Goal: Task Accomplishment & Management: Manage account settings

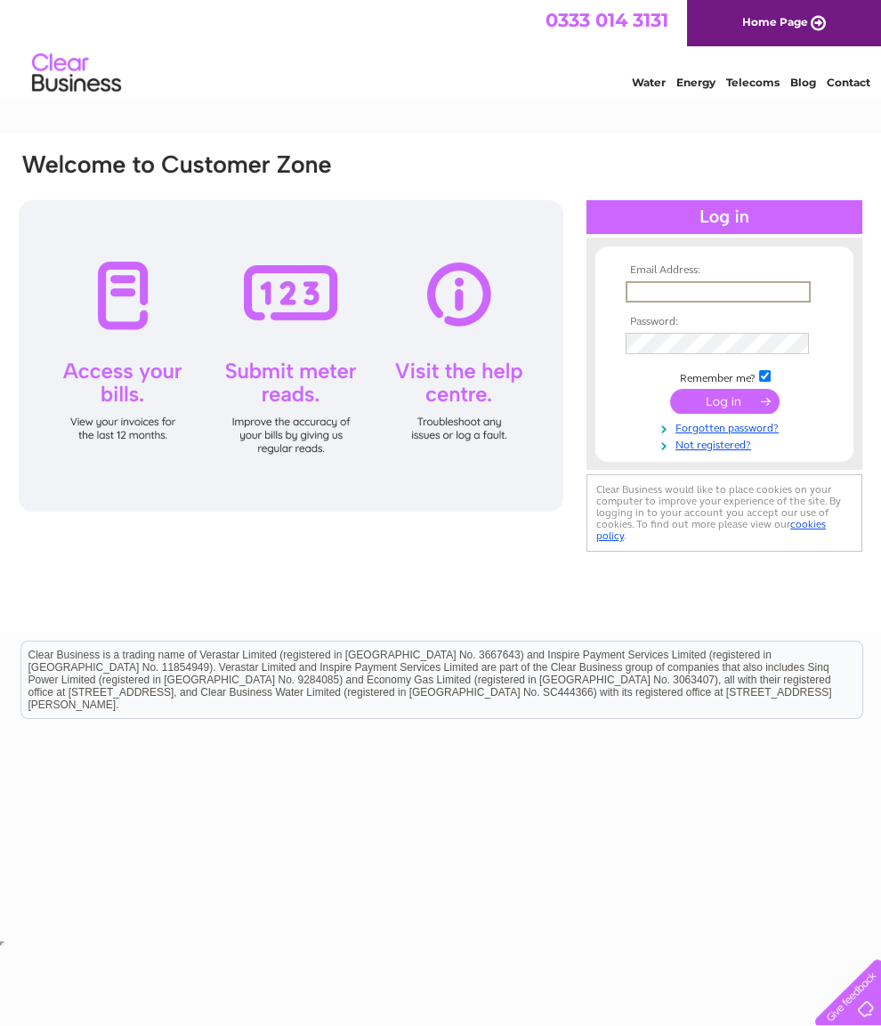
type input "[EMAIL_ADDRESS][DOMAIN_NAME]"
click at [724, 408] on input "submit" at bounding box center [724, 399] width 109 height 25
click at [725, 396] on input "submit" at bounding box center [724, 399] width 109 height 25
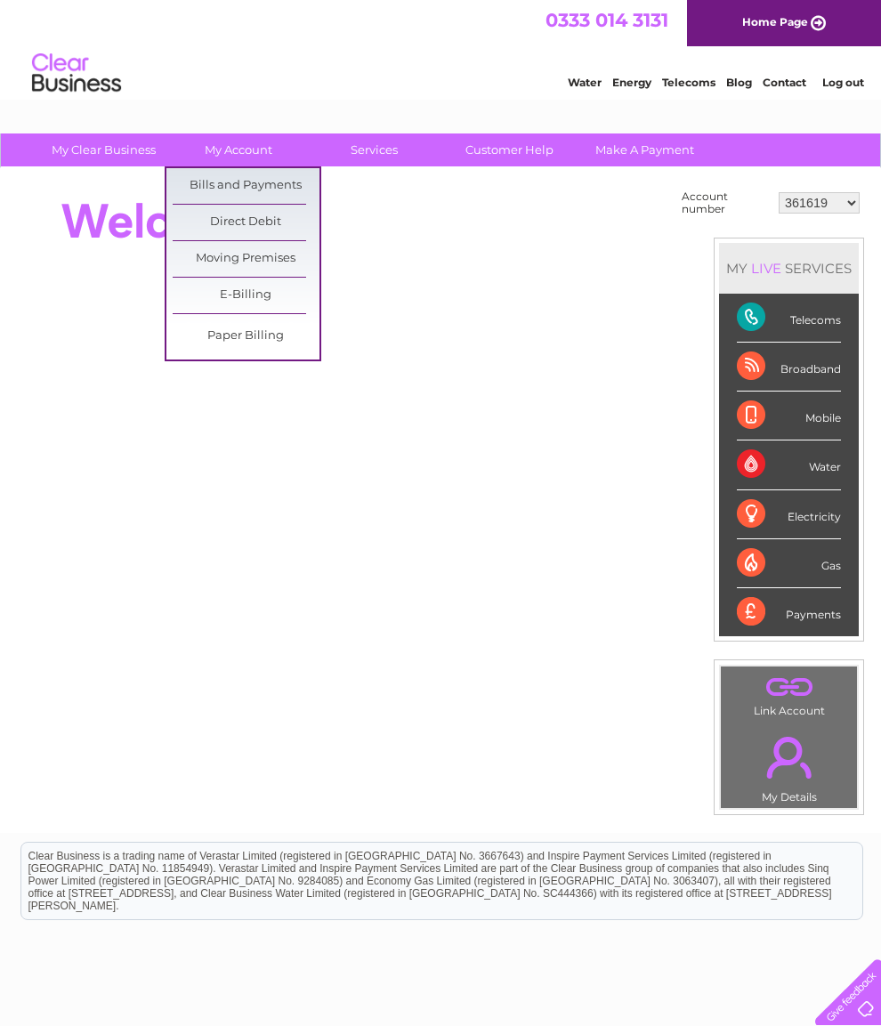
click at [263, 180] on link "Bills and Payments" at bounding box center [246, 186] width 147 height 36
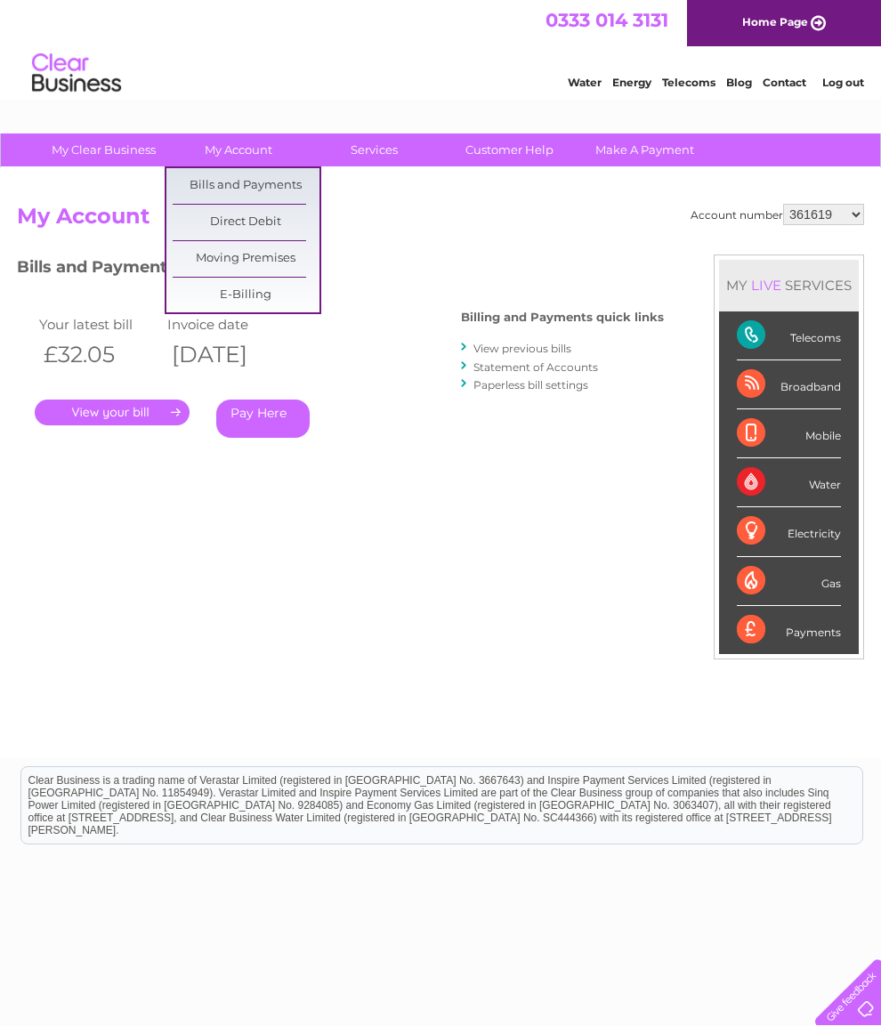
click at [850, 70] on div "Water Energy Telecoms Blog Contact Log out" at bounding box center [706, 75] width 349 height 36
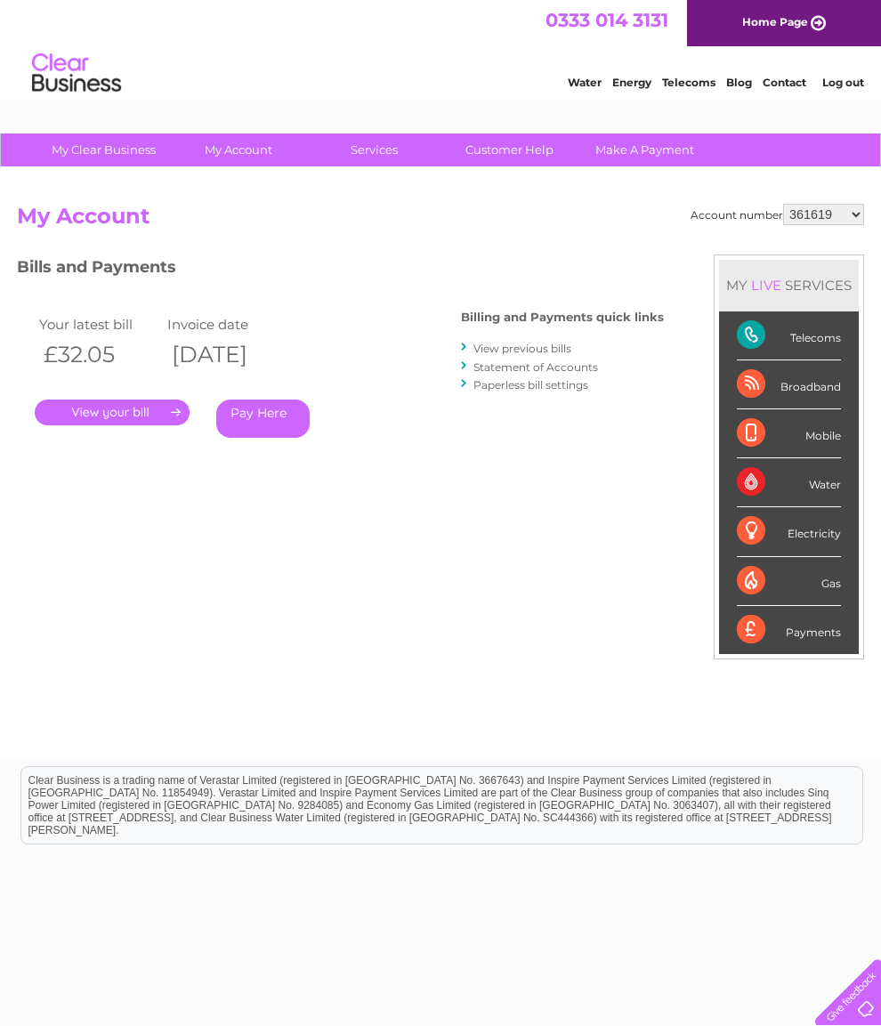
click at [843, 87] on link "Log out" at bounding box center [843, 82] width 42 height 13
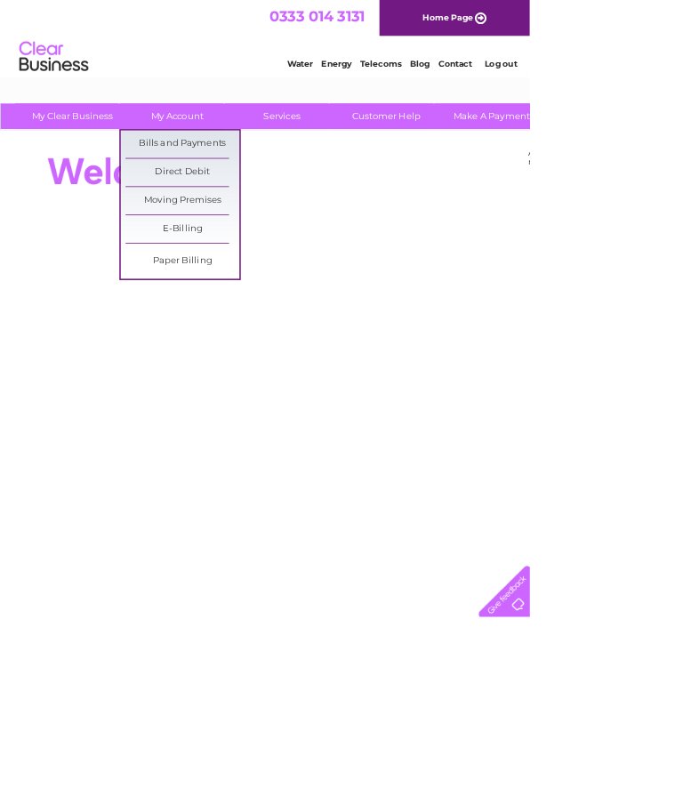
click at [254, 298] on link "E-Billing" at bounding box center [235, 296] width 147 height 36
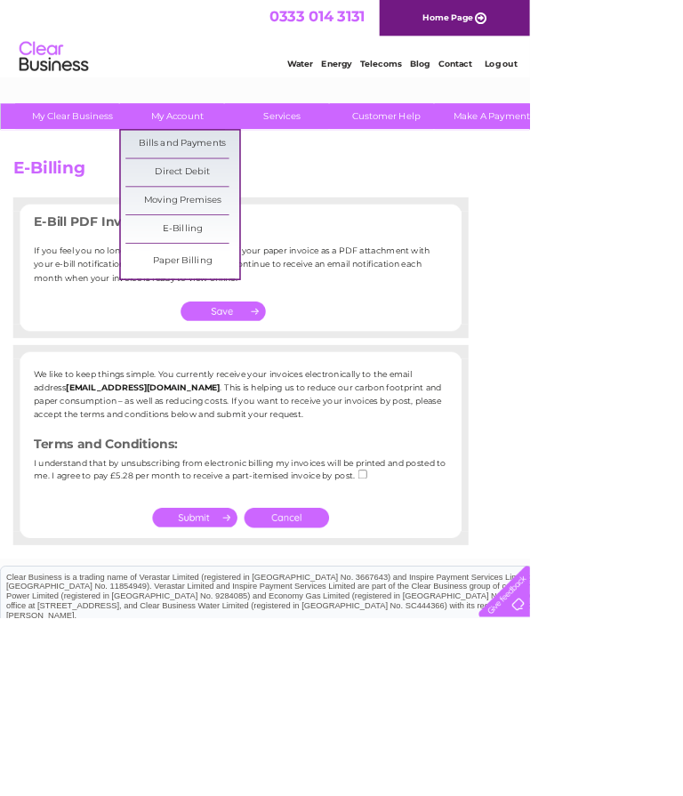
click at [270, 175] on link "Bills and Payments" at bounding box center [235, 186] width 147 height 36
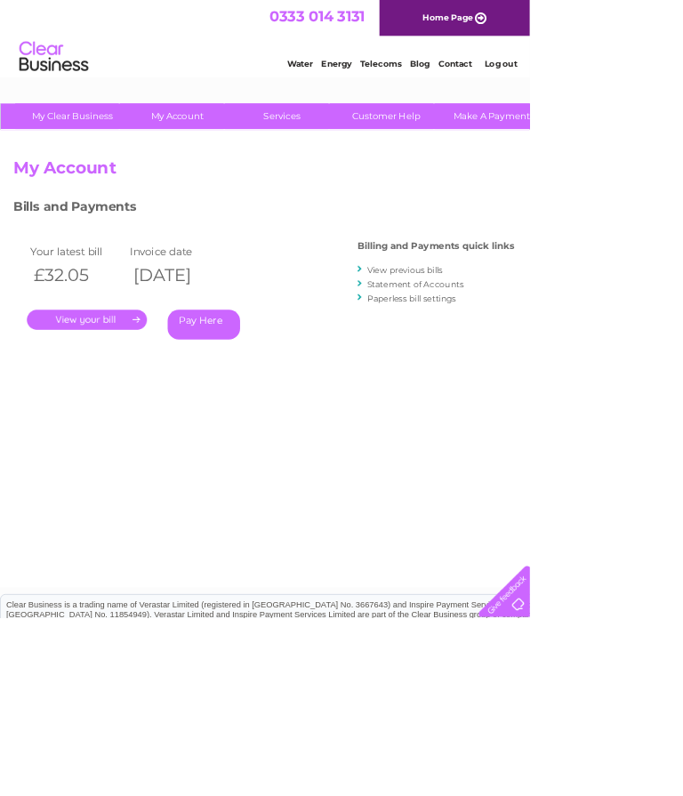
click at [543, 342] on link "View previous bills" at bounding box center [522, 348] width 98 height 13
select select "30278325"
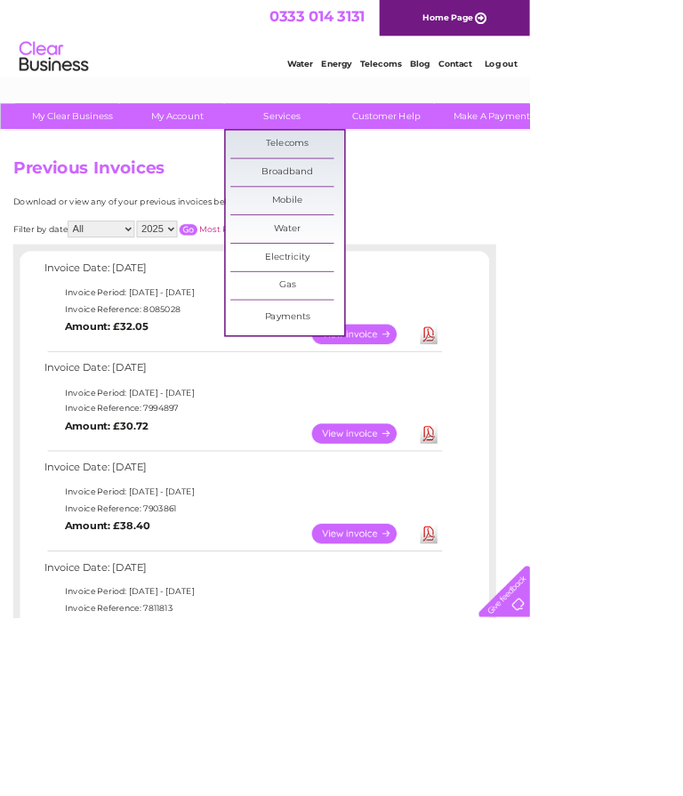
click at [374, 400] on link "Payments" at bounding box center [370, 409] width 147 height 36
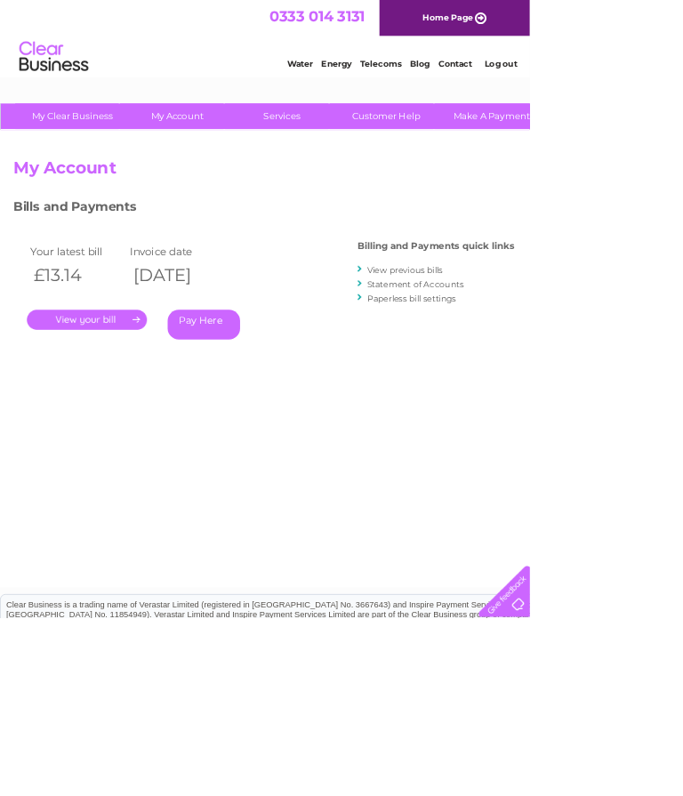
click at [110, 407] on link "." at bounding box center [112, 412] width 155 height 26
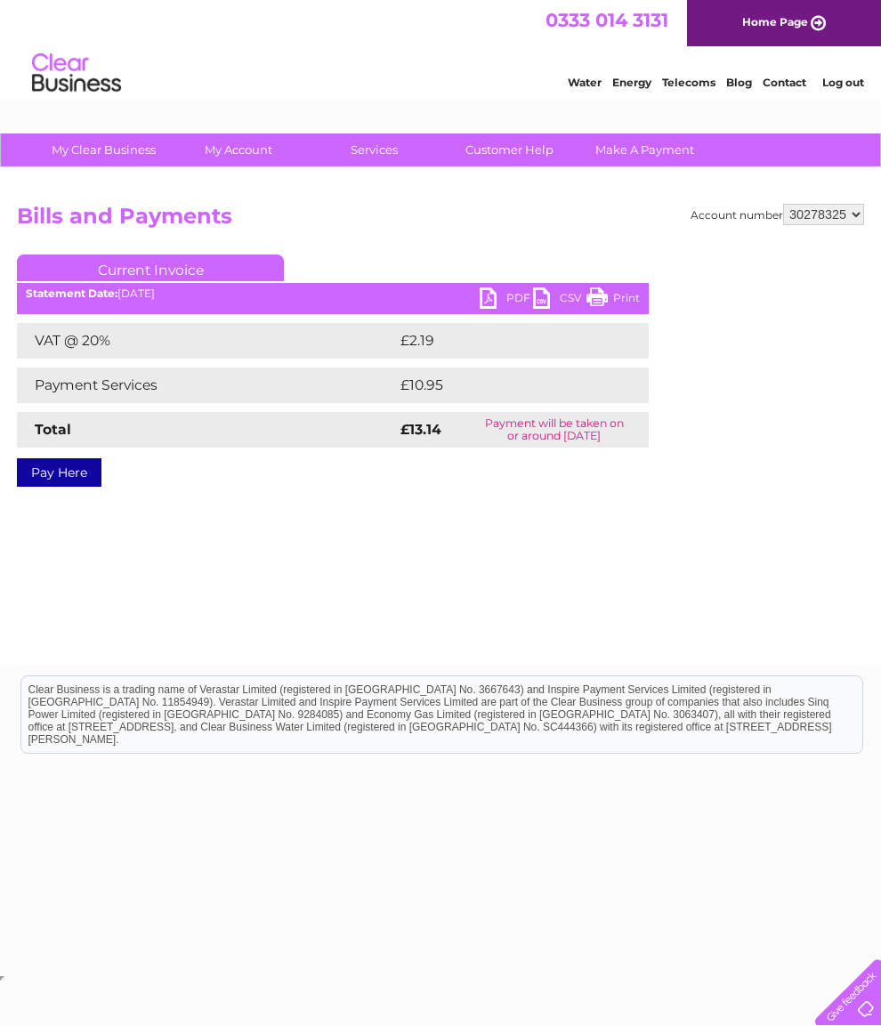
click at [496, 287] on link "PDF" at bounding box center [506, 300] width 53 height 26
